Goal: Check status: Check status

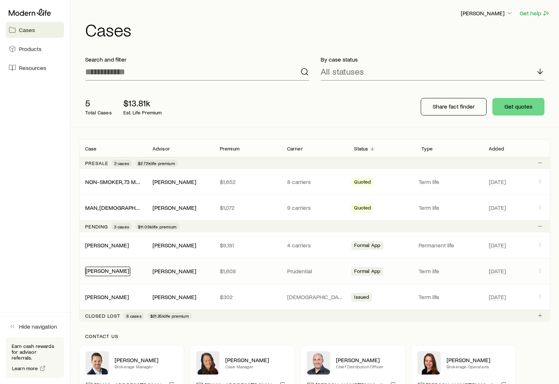
click at [112, 270] on link "[PERSON_NAME]" at bounding box center [108, 270] width 44 height 7
